Goal: Contribute content: Contribute content

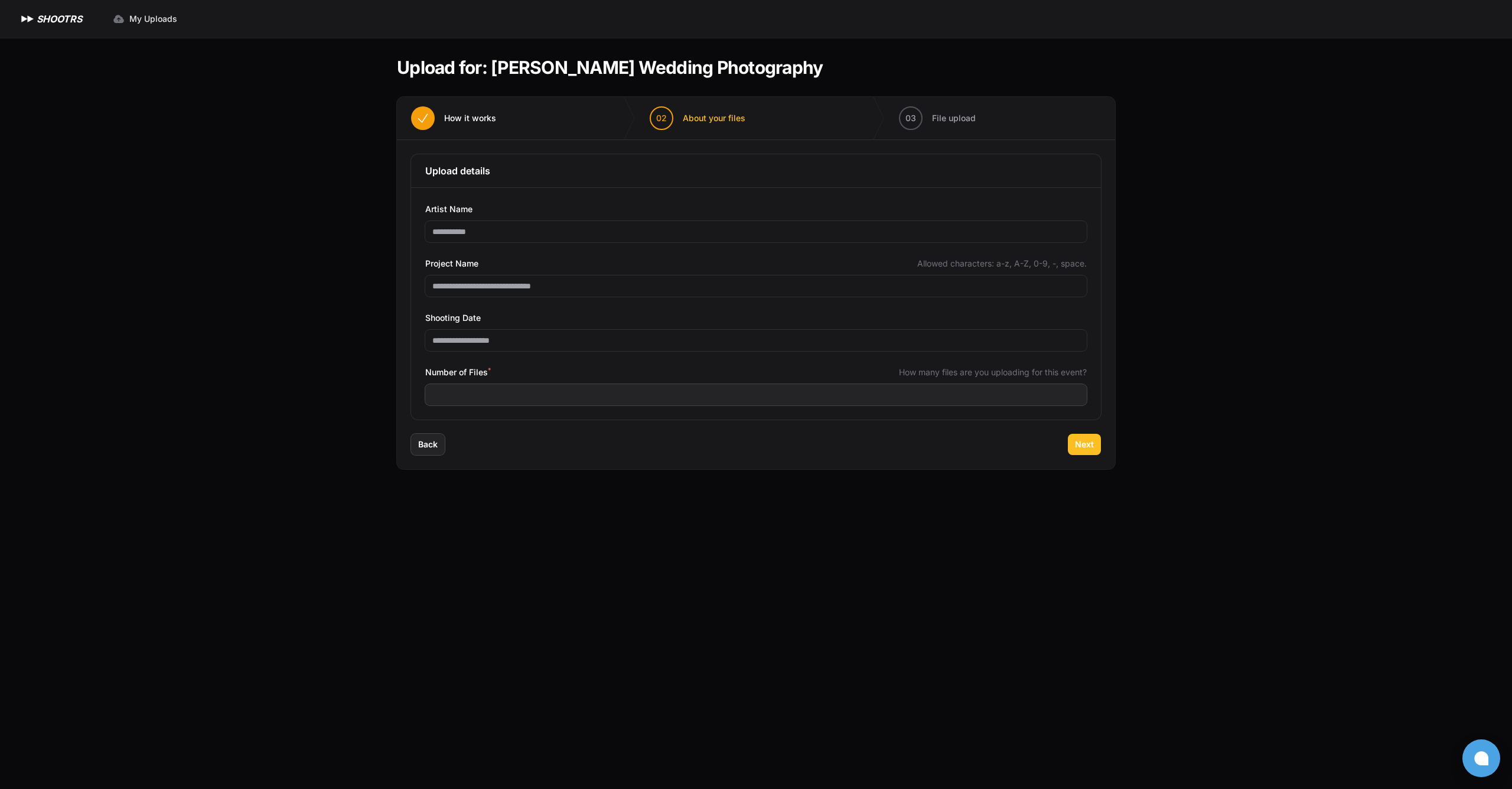
click at [1089, 436] on button "Next" at bounding box center [1084, 444] width 33 height 21
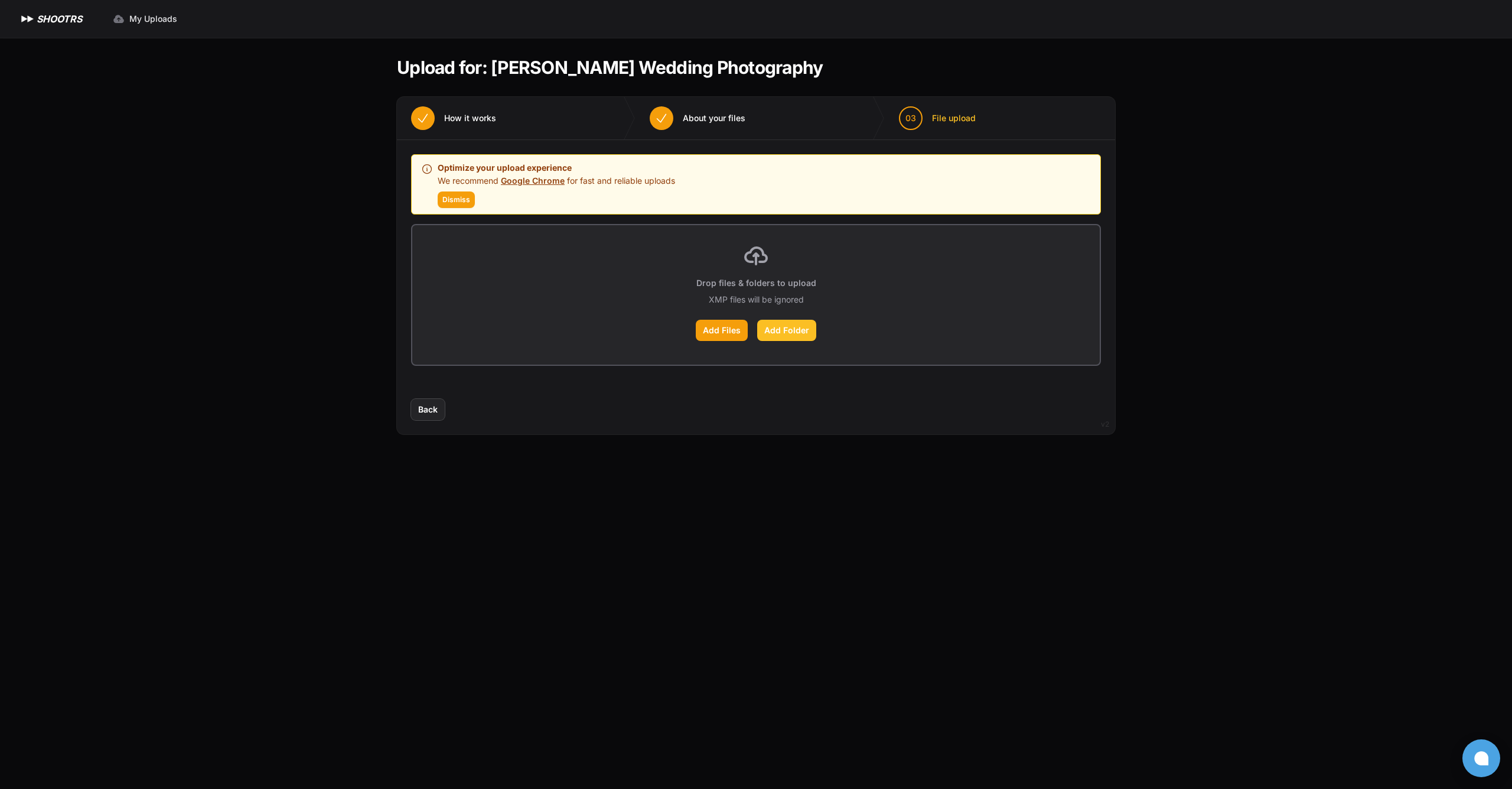
click at [780, 335] on label "Add Folder" at bounding box center [787, 330] width 59 height 21
click at [0, 0] on input "Add Folder" at bounding box center [0, 0] width 0 height 0
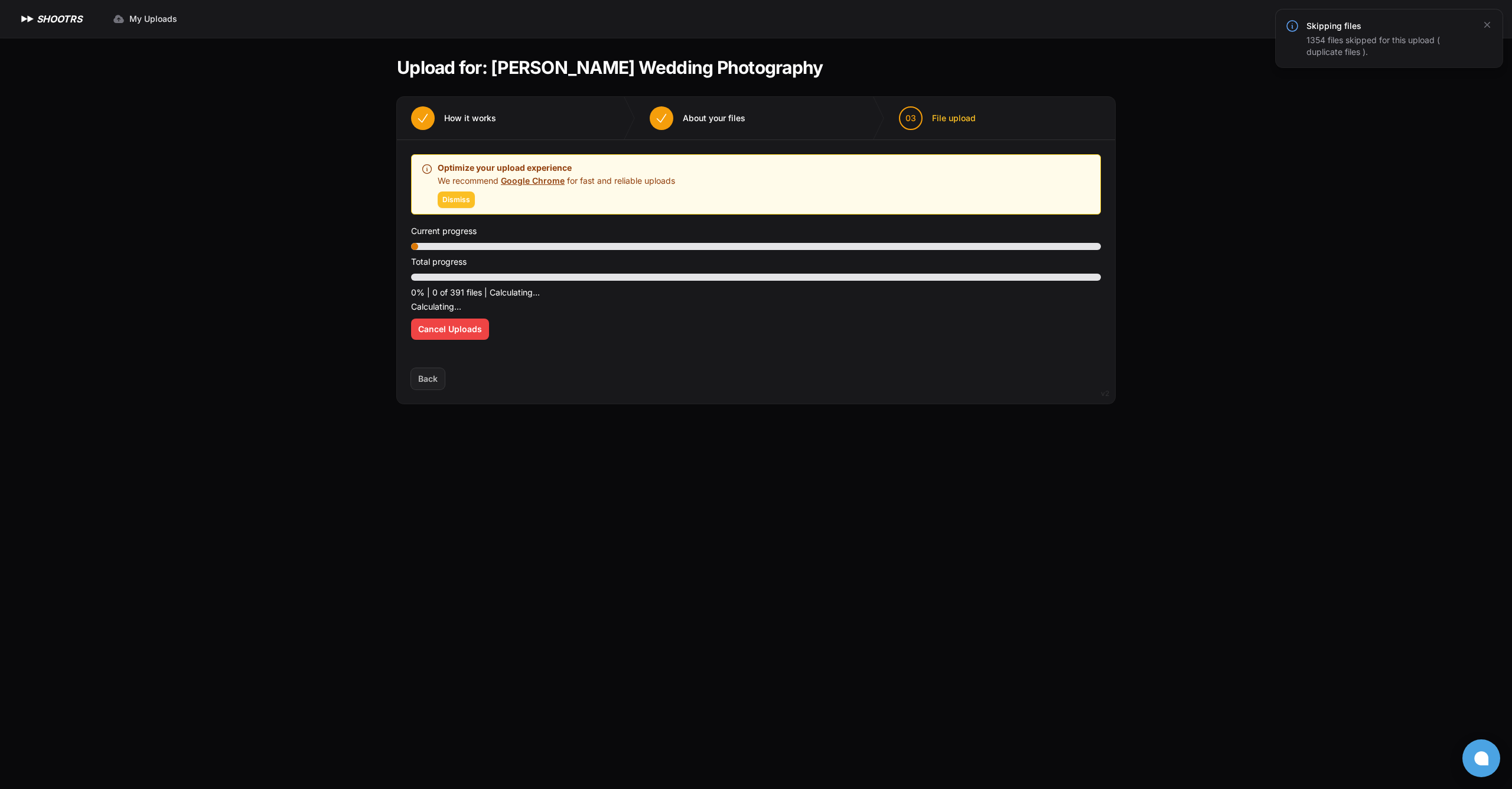
click at [465, 203] on span "Dismiss" at bounding box center [456, 199] width 28 height 9
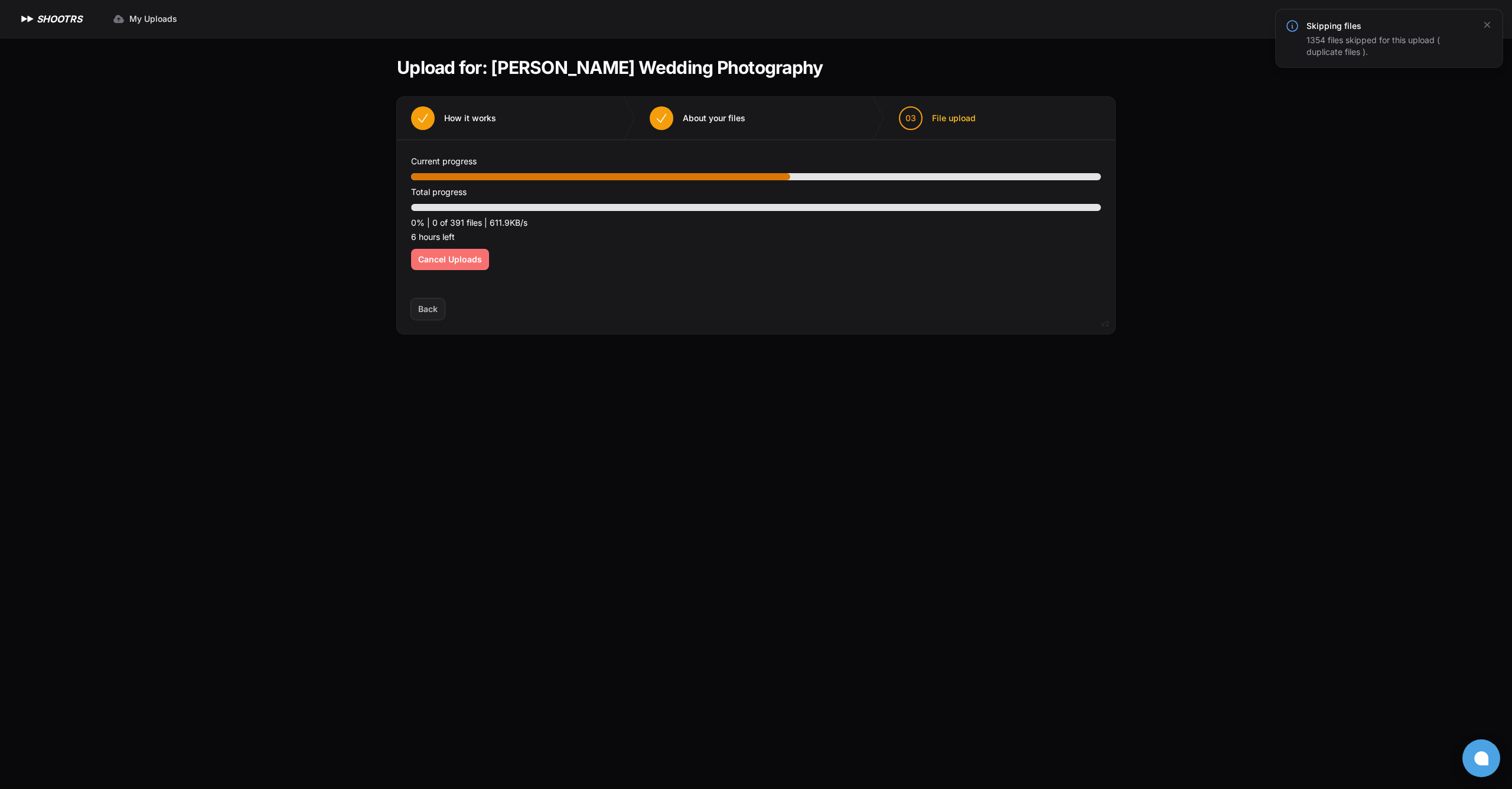
click at [443, 259] on span "Cancel Uploads" at bounding box center [450, 259] width 64 height 12
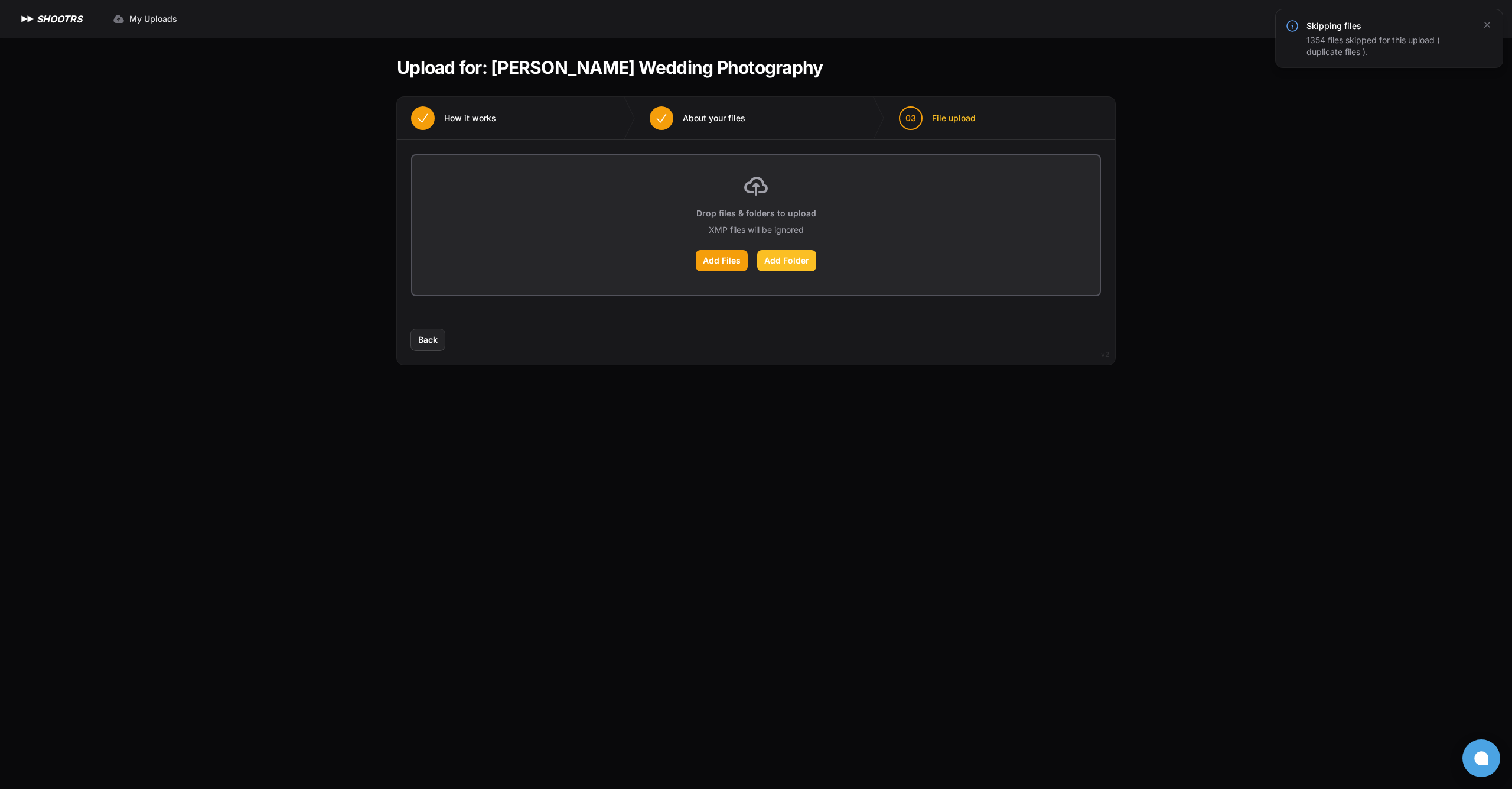
click at [807, 266] on label "Add Folder" at bounding box center [787, 261] width 59 height 21
click at [0, 0] on input "Add Folder" at bounding box center [0, 0] width 0 height 0
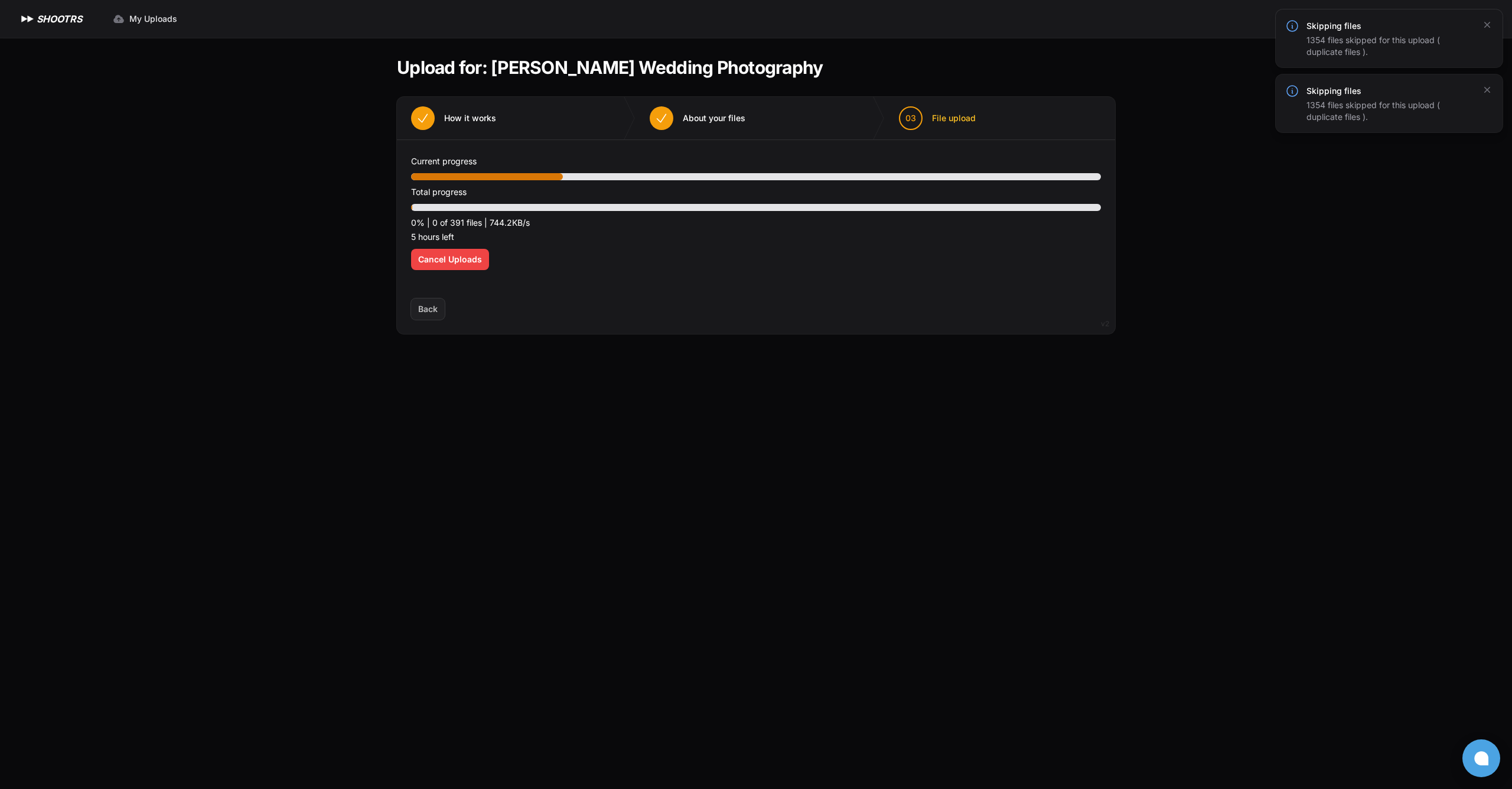
click at [1276, 9] on nav "Expand sidebar Collapse sidebar SHOOTRS SHOOTRS My Uploads" at bounding box center [756, 18] width 1512 height 38
click at [1486, 26] on icon "button" at bounding box center [1487, 24] width 6 height 6
